Goal: Find specific page/section: Find specific page/section

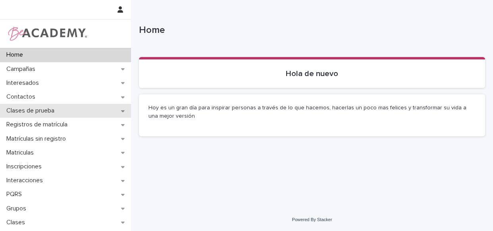
click at [35, 109] on p "Clases de prueba" at bounding box center [32, 111] width 58 height 8
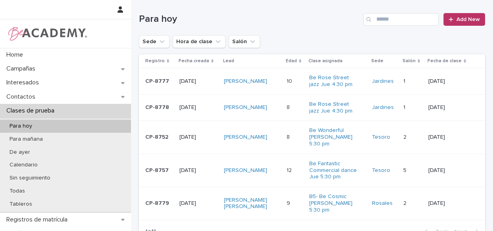
scroll to position [52, 0]
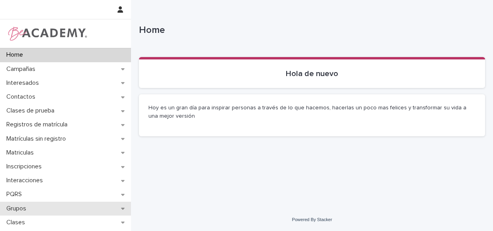
click at [15, 204] on div "Grupos" at bounding box center [65, 209] width 131 height 14
